Goal: Transaction & Acquisition: Purchase product/service

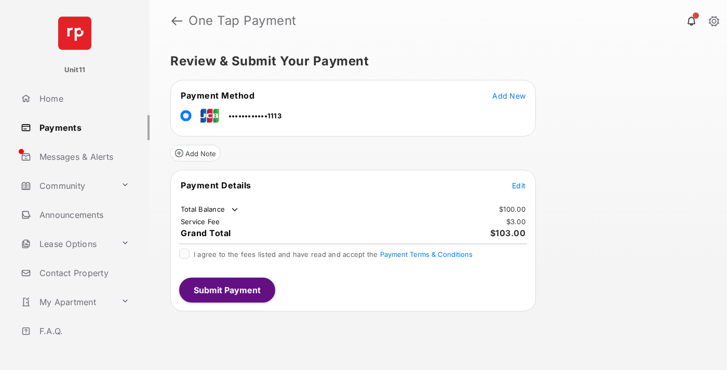
click at [519, 185] on span "Edit" at bounding box center [519, 185] width 14 height 9
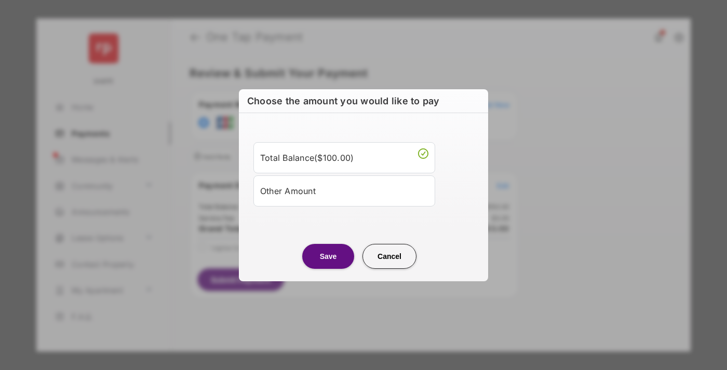
click at [344, 191] on div "Other Amount" at bounding box center [344, 191] width 168 height 18
type input "****"
click at [328, 269] on button "Save" at bounding box center [328, 256] width 52 height 25
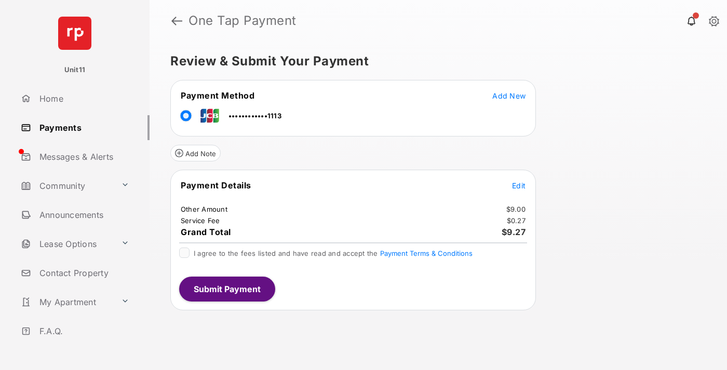
click at [519, 185] on span "Edit" at bounding box center [519, 185] width 14 height 9
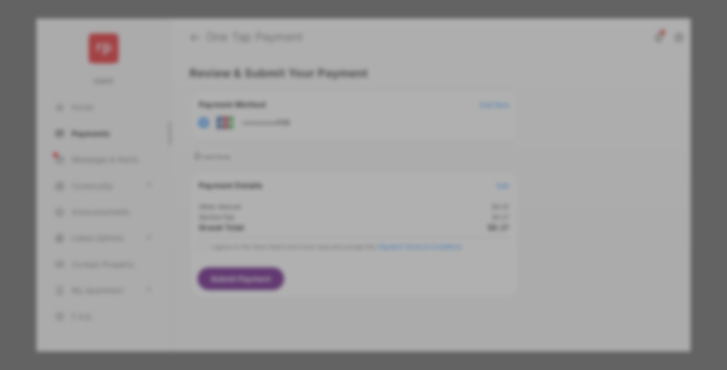
click at [328, 289] on button "Save" at bounding box center [328, 291] width 52 height 25
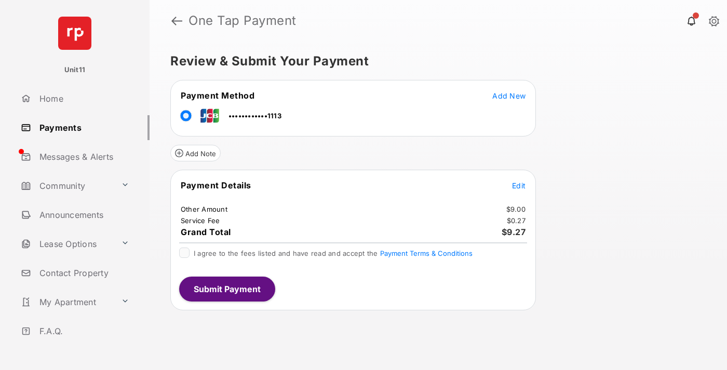
click at [227, 289] on button "Submit Payment" at bounding box center [227, 289] width 96 height 25
